Goal: Information Seeking & Learning: Learn about a topic

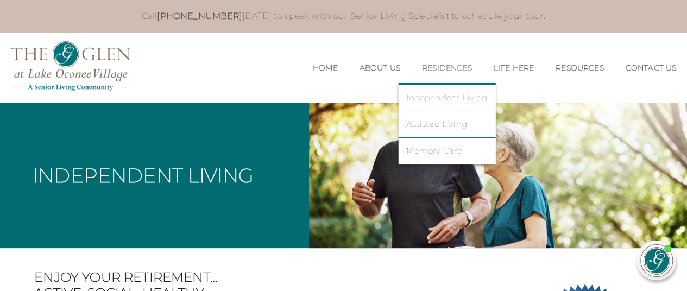
click at [448, 97] on link "Independent Living" at bounding box center [447, 98] width 81 height 10
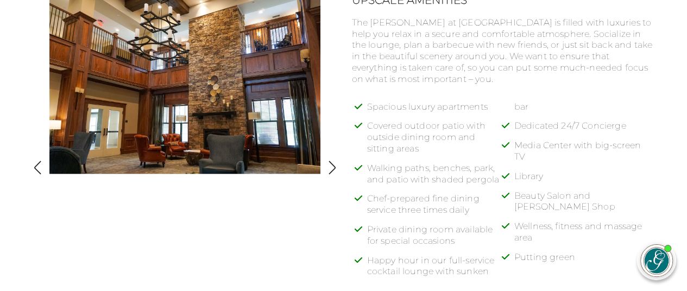
scroll to position [526, 0]
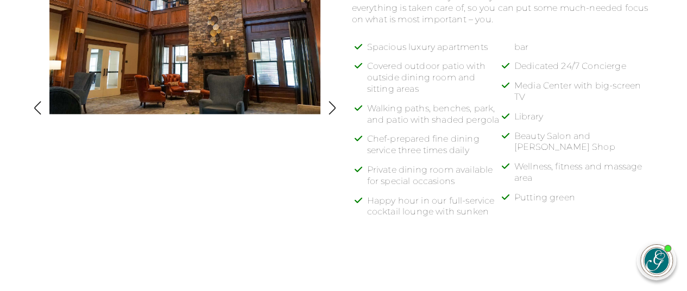
click at [273, 174] on div at bounding box center [184, 111] width 271 height 354
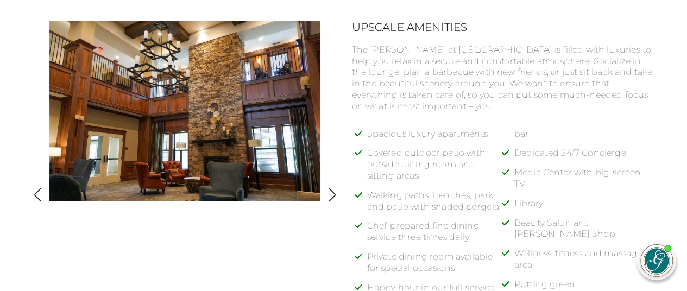
scroll to position [426, 0]
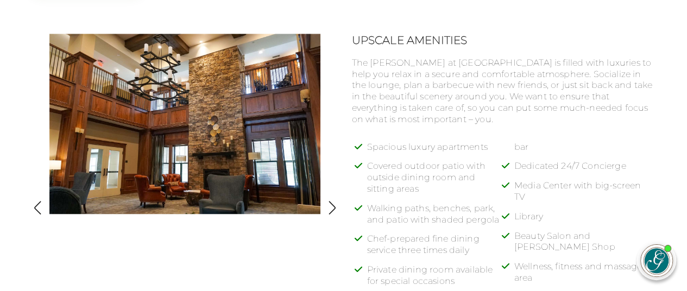
click at [329, 212] on img "button" at bounding box center [332, 208] width 15 height 15
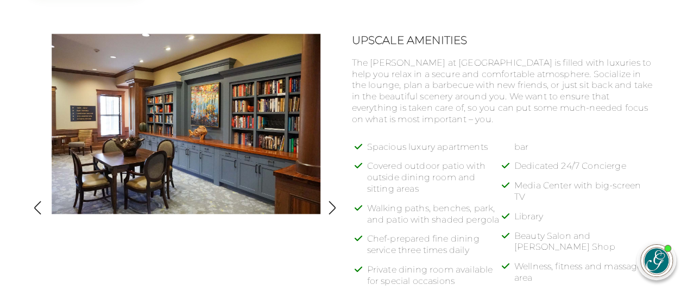
click at [329, 212] on img "button" at bounding box center [332, 208] width 15 height 15
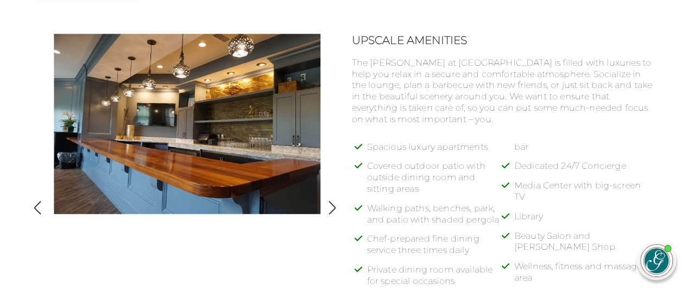
click at [329, 212] on img "button" at bounding box center [332, 208] width 15 height 15
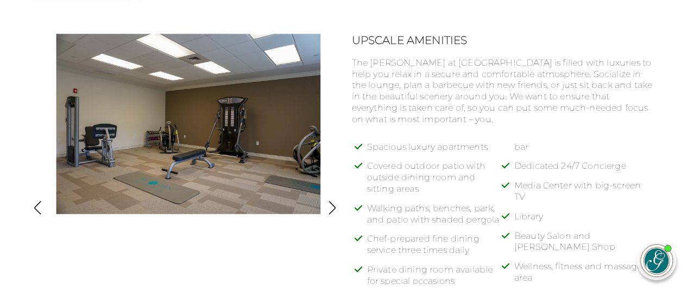
click at [329, 212] on img "button" at bounding box center [332, 208] width 15 height 15
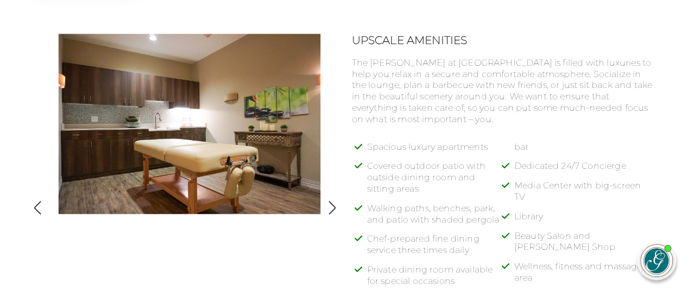
click at [329, 212] on img "button" at bounding box center [332, 208] width 15 height 15
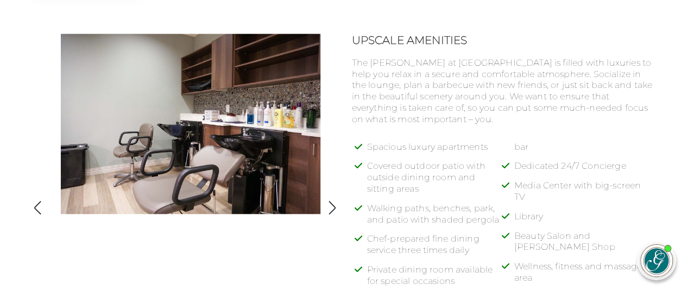
click at [329, 212] on img "button" at bounding box center [332, 208] width 15 height 15
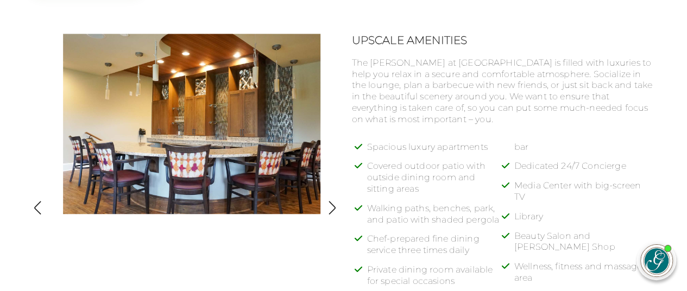
click at [329, 212] on img "button" at bounding box center [332, 208] width 15 height 15
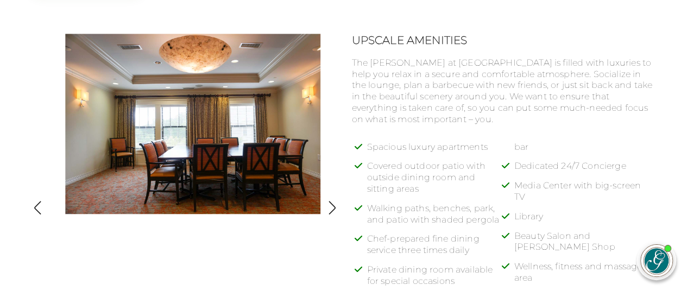
click at [329, 212] on img "button" at bounding box center [332, 208] width 15 height 15
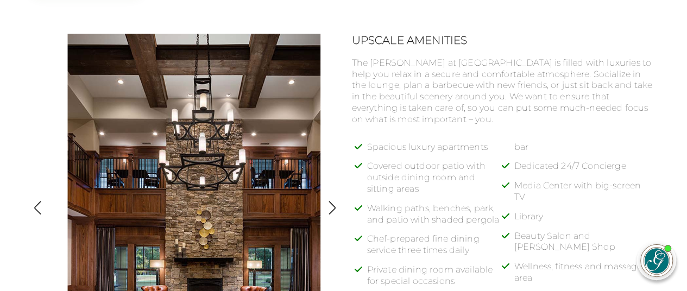
click at [329, 212] on img "button" at bounding box center [332, 208] width 15 height 15
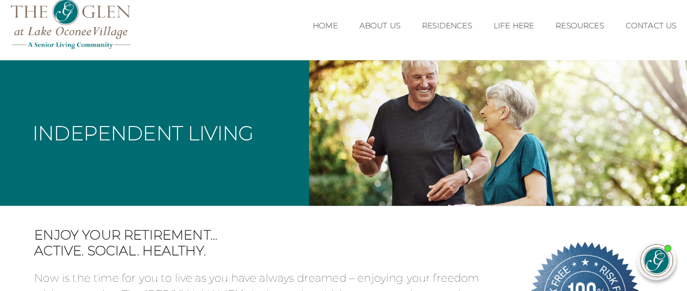
scroll to position [0, 0]
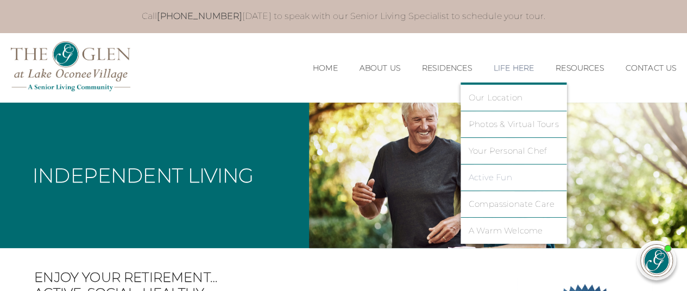
click at [480, 178] on link "Active Fun" at bounding box center [514, 178] width 90 height 10
